Goal: Information Seeking & Learning: Learn about a topic

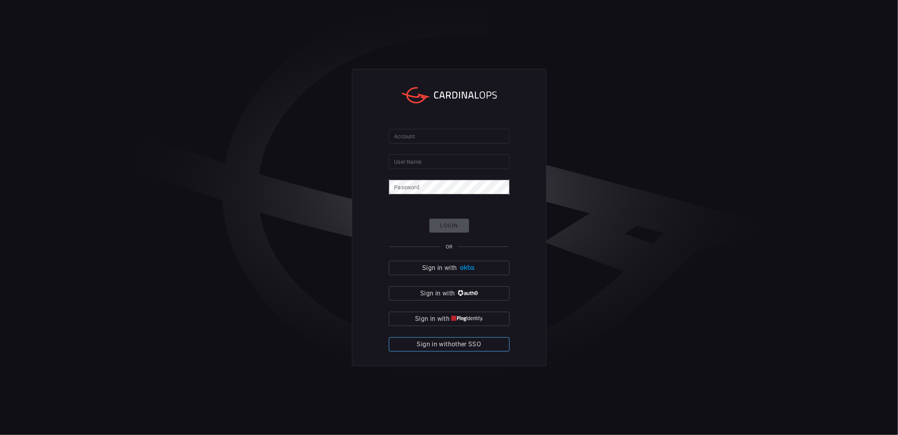
click at [470, 339] on span "Sign in with other SSO" at bounding box center [449, 344] width 64 height 11
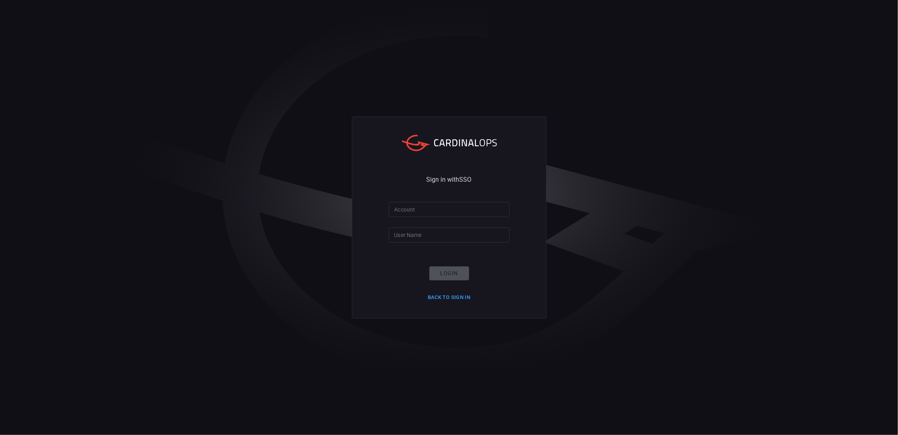
click at [420, 211] on input "Account" at bounding box center [449, 209] width 121 height 15
type input "filipm"
type input "Playtika"
click button "Login" at bounding box center [450, 273] width 40 height 14
click at [435, 211] on input "filipm" at bounding box center [449, 209] width 121 height 15
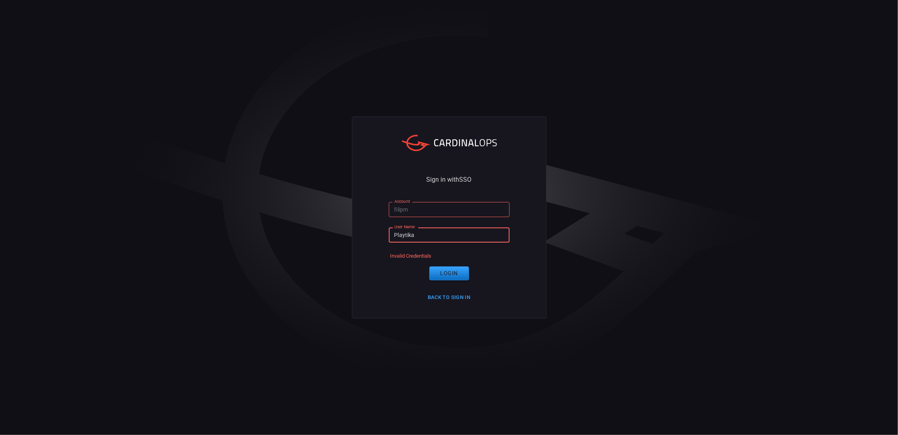
click at [400, 233] on input "Playtika" at bounding box center [449, 234] width 121 height 15
drag, startPoint x: 439, startPoint y: 237, endPoint x: 392, endPoint y: 214, distance: 51.7
click at [389, 227] on input "Playtika" at bounding box center [449, 234] width 121 height 15
drag, startPoint x: 409, startPoint y: 209, endPoint x: 345, endPoint y: 206, distance: 64.1
click at [389, 206] on input "filipm" at bounding box center [449, 209] width 121 height 15
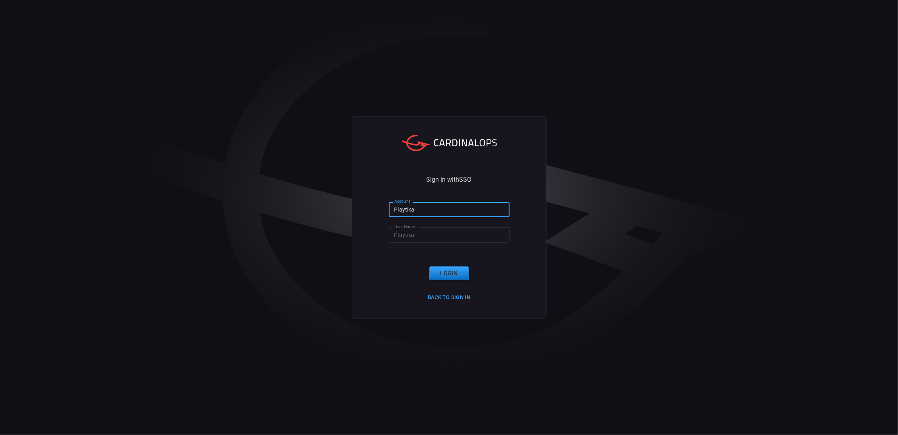
type input "Playtika"
type input "filipm"
click at [462, 277] on button "Login" at bounding box center [450, 273] width 40 height 14
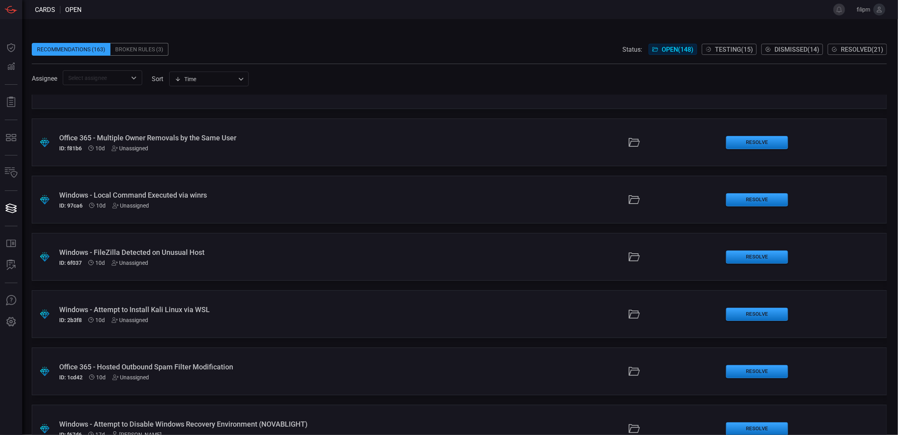
scroll to position [278, 0]
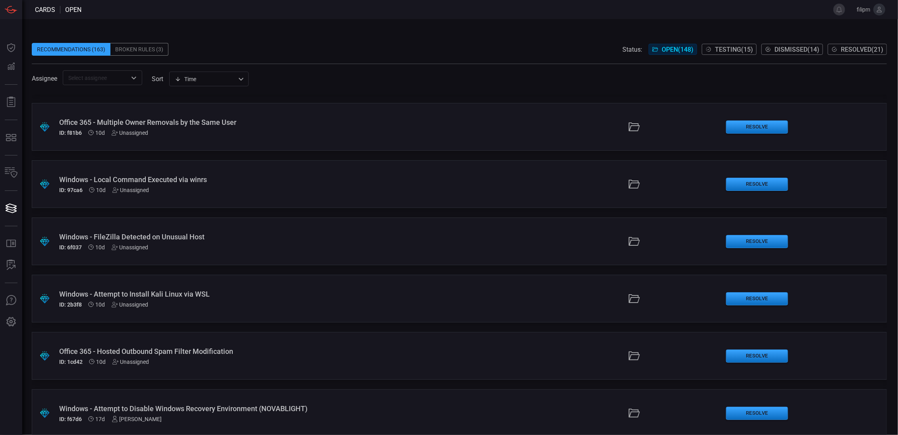
click at [217, 290] on div "Windows - Attempt to Install Kali Linux via WSL" at bounding box center [219, 294] width 320 height 8
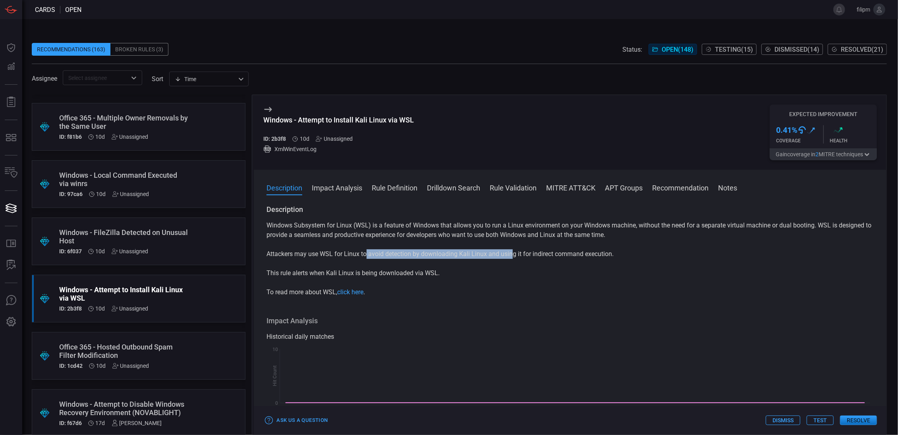
drag, startPoint x: 372, startPoint y: 251, endPoint x: 515, endPoint y: 255, distance: 143.5
click at [513, 252] on p "Attackers may use WSL for Linux to avoid detection by downloading Kali Linux an…" at bounding box center [571, 254] width 608 height 10
click at [525, 269] on p "This rule alerts when Kali Linux is being downloaded via WSL." at bounding box center [571, 273] width 608 height 10
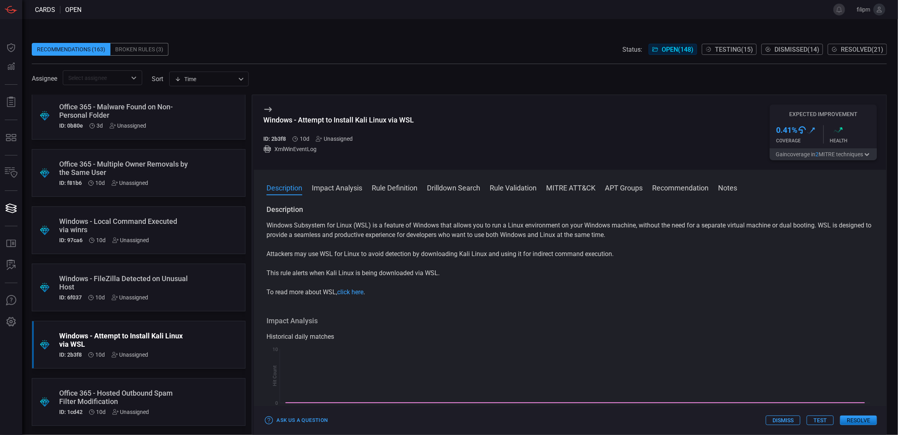
click at [170, 290] on div "Windows - FileZilla Detected on Unusual Host" at bounding box center [123, 282] width 129 height 17
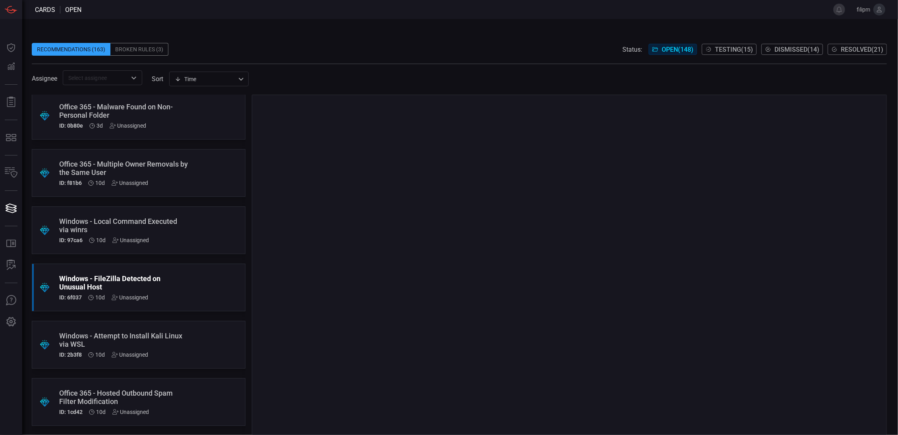
click at [201, 221] on div ".suggested_cards_icon{fill:url(#suggested_cards_icon);} Windows - Local Command…" at bounding box center [139, 230] width 214 height 48
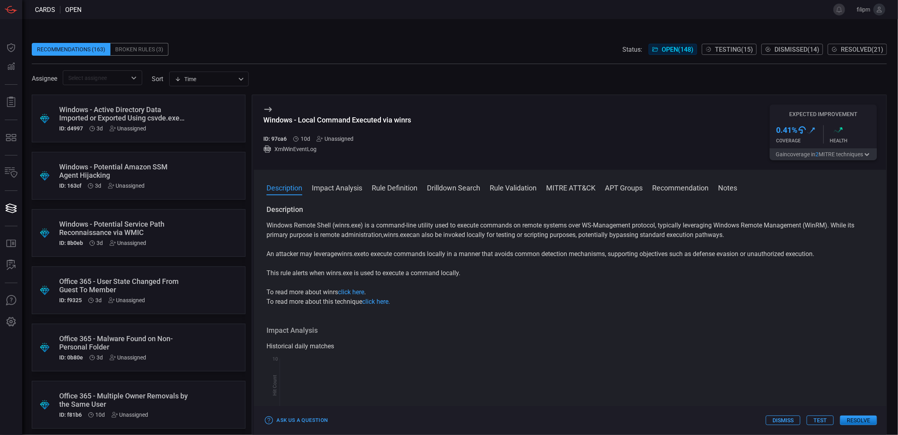
click at [176, 341] on div "Office 365 - Malware Found on Non-Personal Folder" at bounding box center [123, 342] width 129 height 17
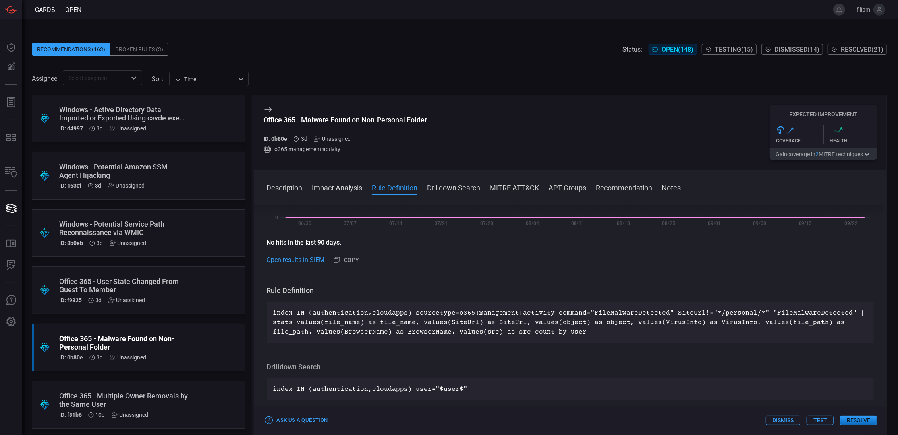
scroll to position [185, 0]
click at [161, 182] on div "Windows - Potential Amazon SSM Agent Hijacking ID: 163cf 3d Unassigned" at bounding box center [123, 176] width 129 height 26
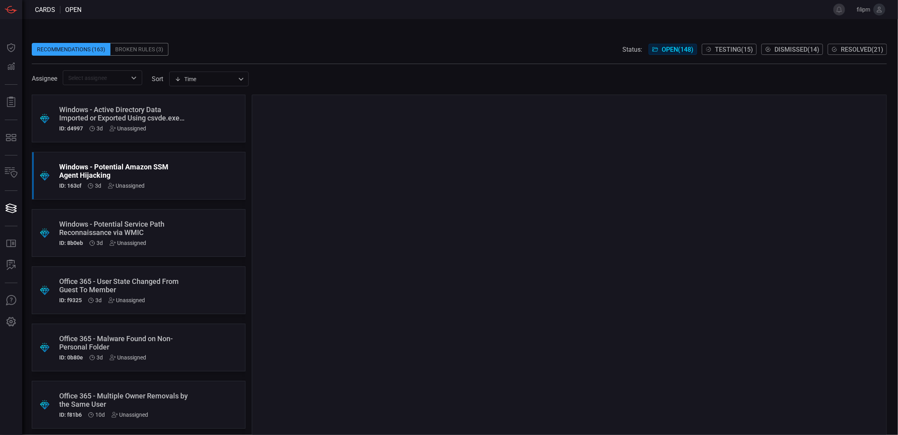
click at [176, 117] on div "Windows - Active Directory Data Imported or Exported Using csvde.exe (APT 10)" at bounding box center [123, 113] width 129 height 17
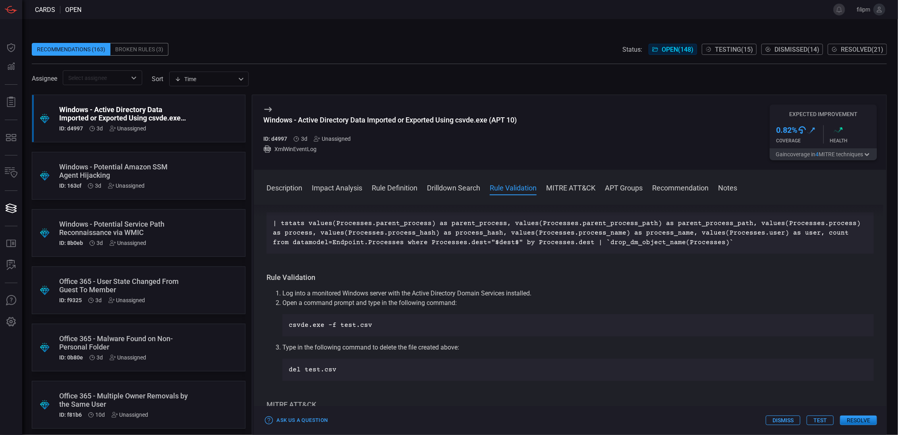
scroll to position [417, 0]
